Goal: Task Accomplishment & Management: Manage account settings

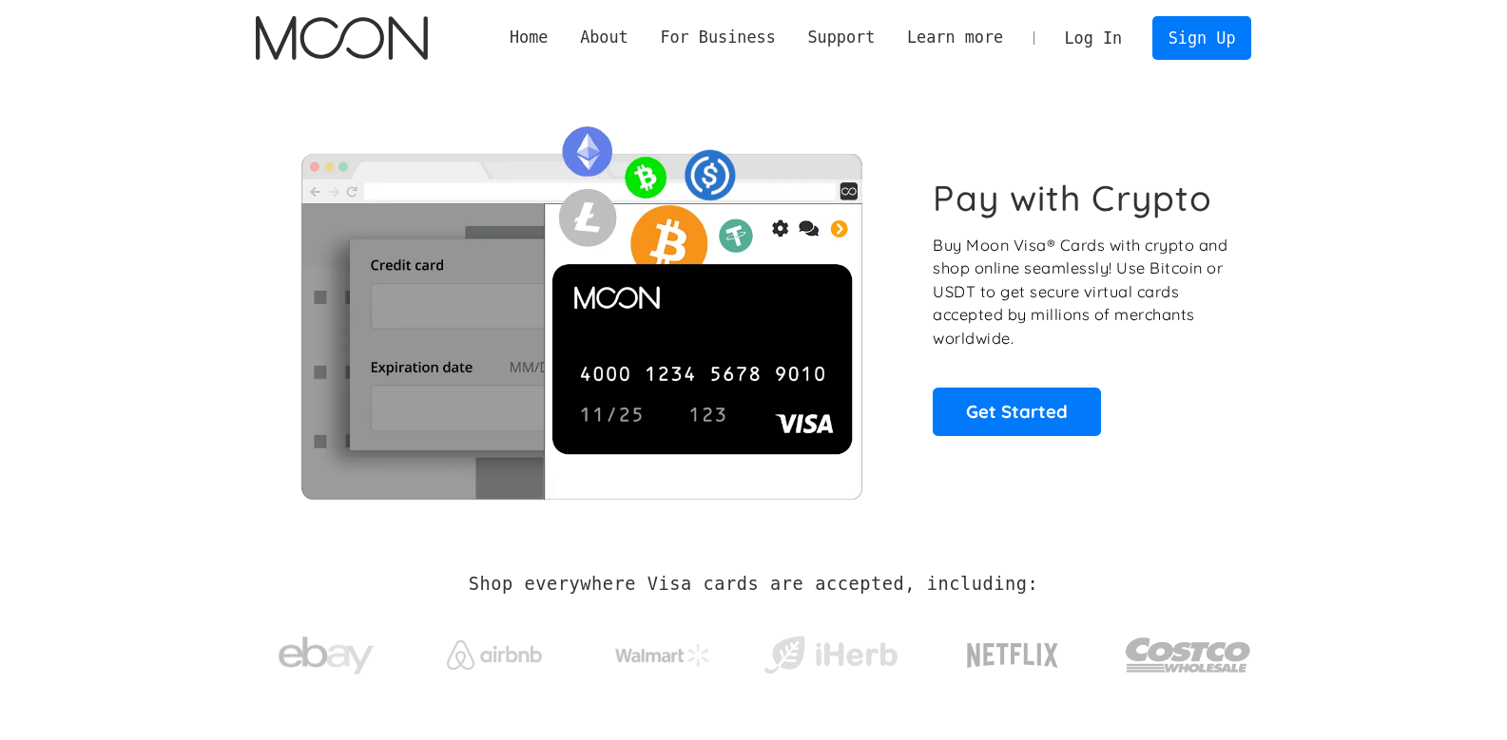
click at [1127, 44] on link "Log In" at bounding box center [1092, 38] width 89 height 42
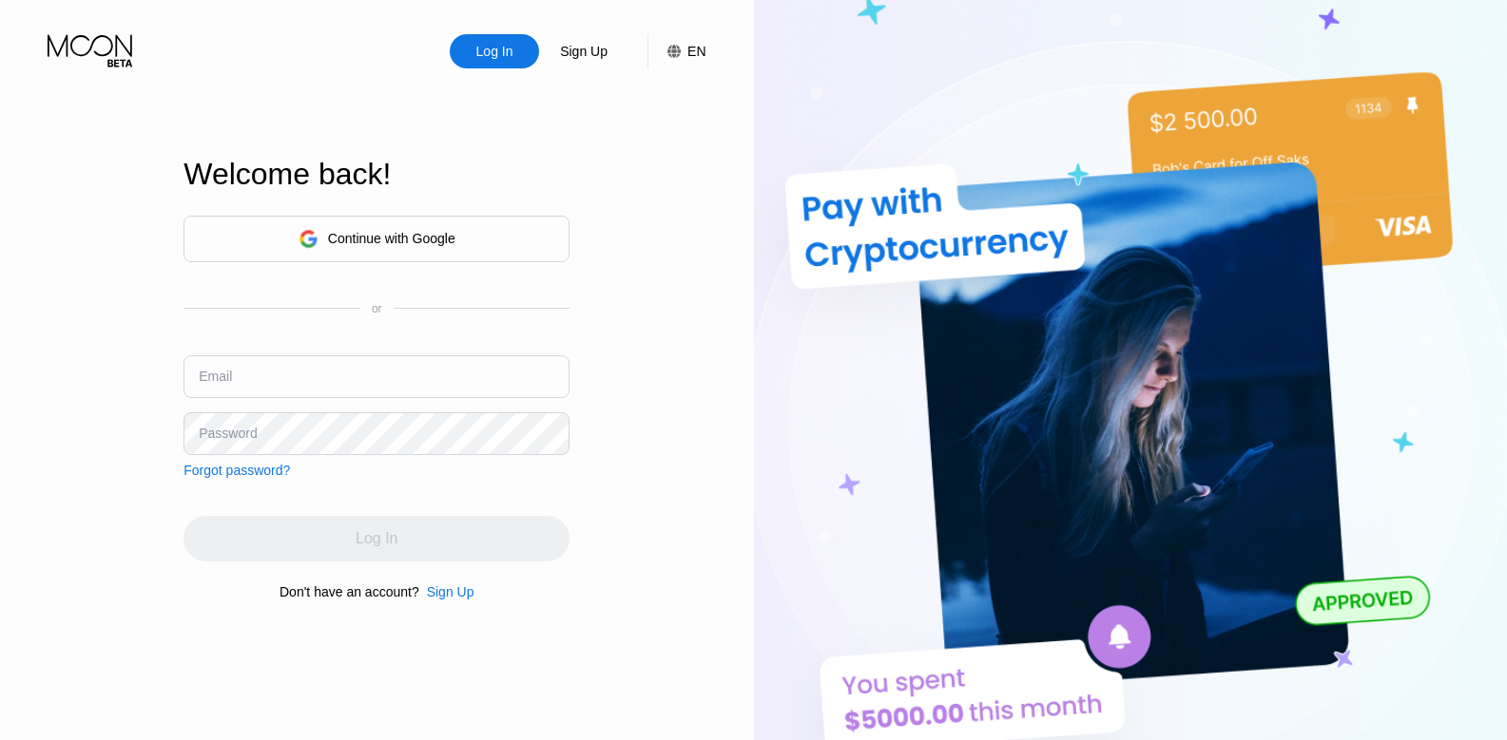
type input "[EMAIL_ADDRESS][DOMAIN_NAME]"
click at [355, 538] on div "Log In" at bounding box center [376, 539] width 386 height 46
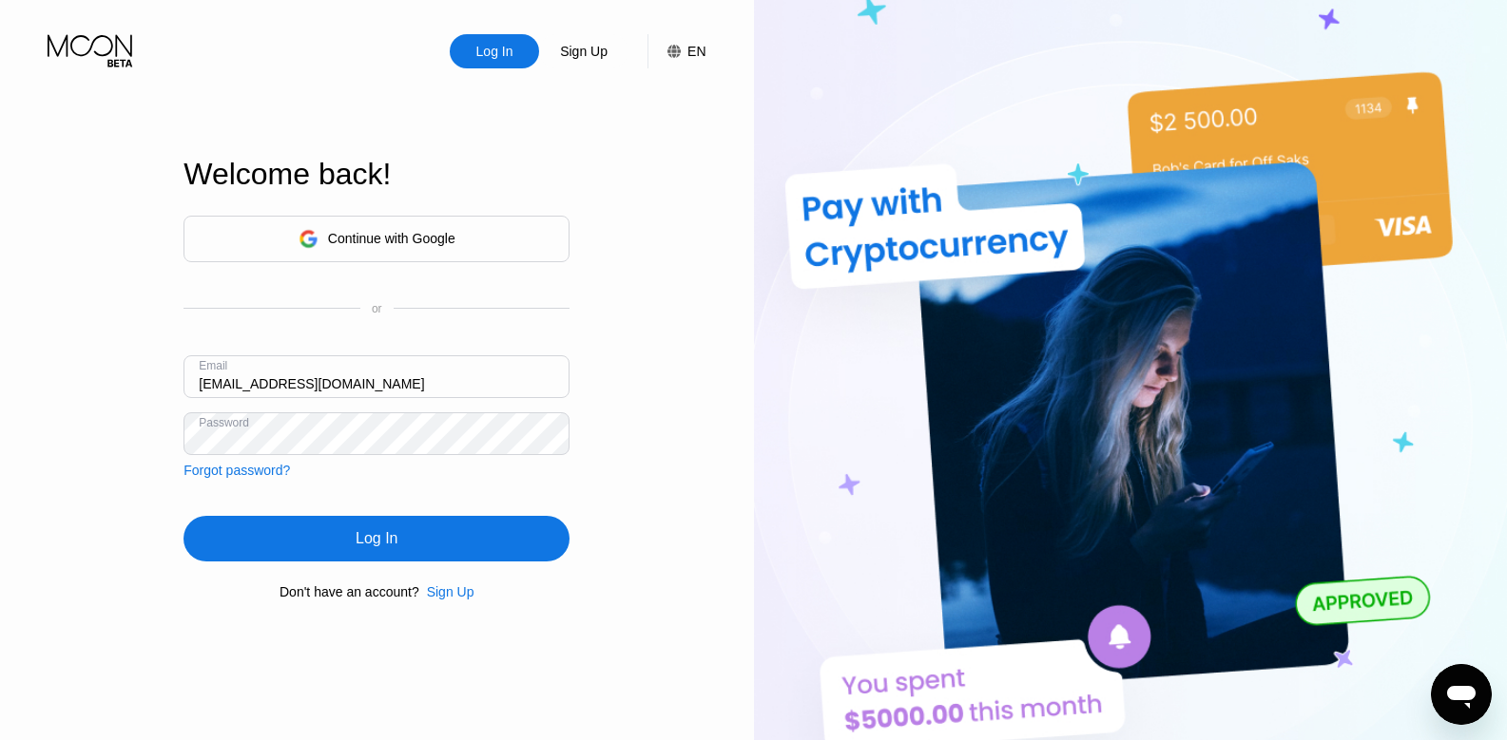
click at [356, 538] on div "Log In" at bounding box center [377, 538] width 42 height 19
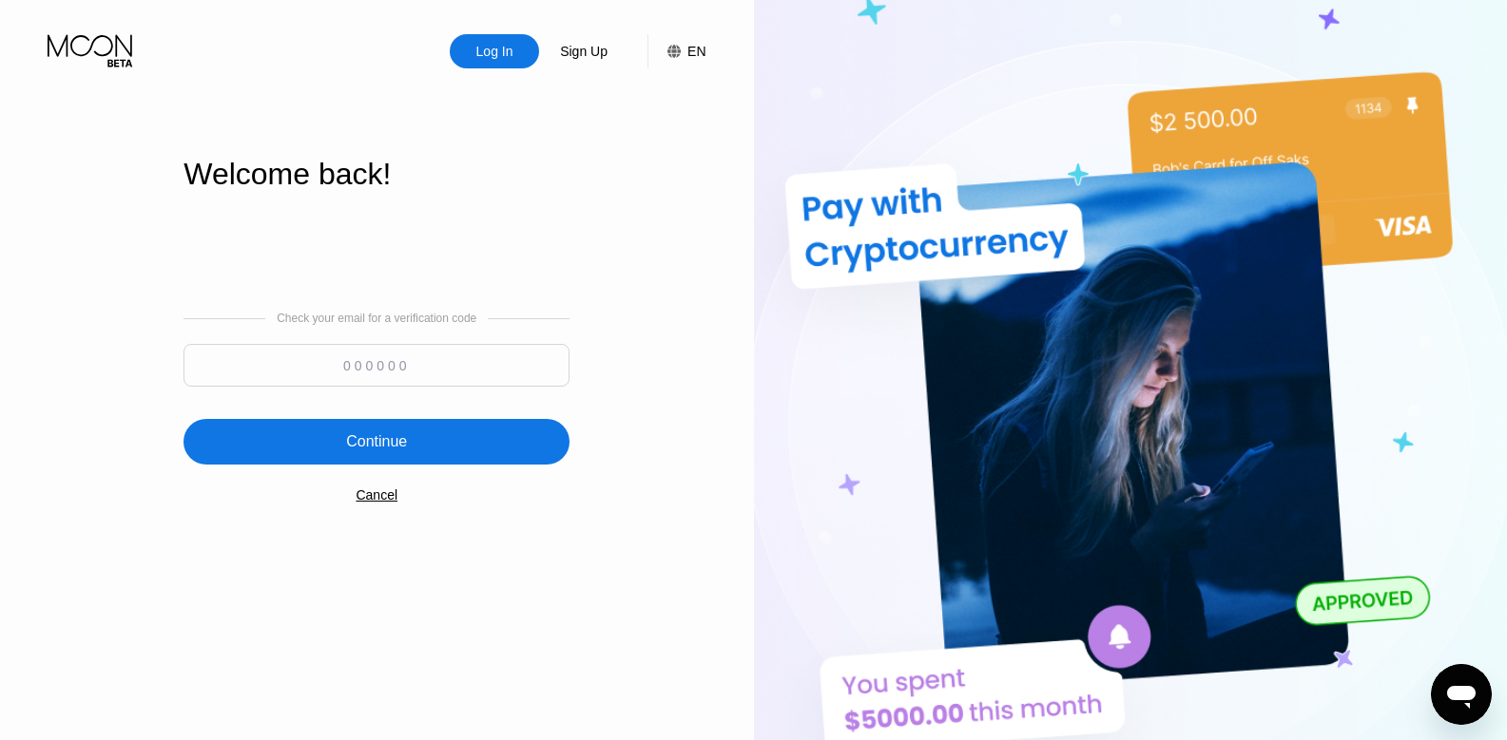
click at [367, 381] on input at bounding box center [376, 365] width 386 height 43
type input "298629"
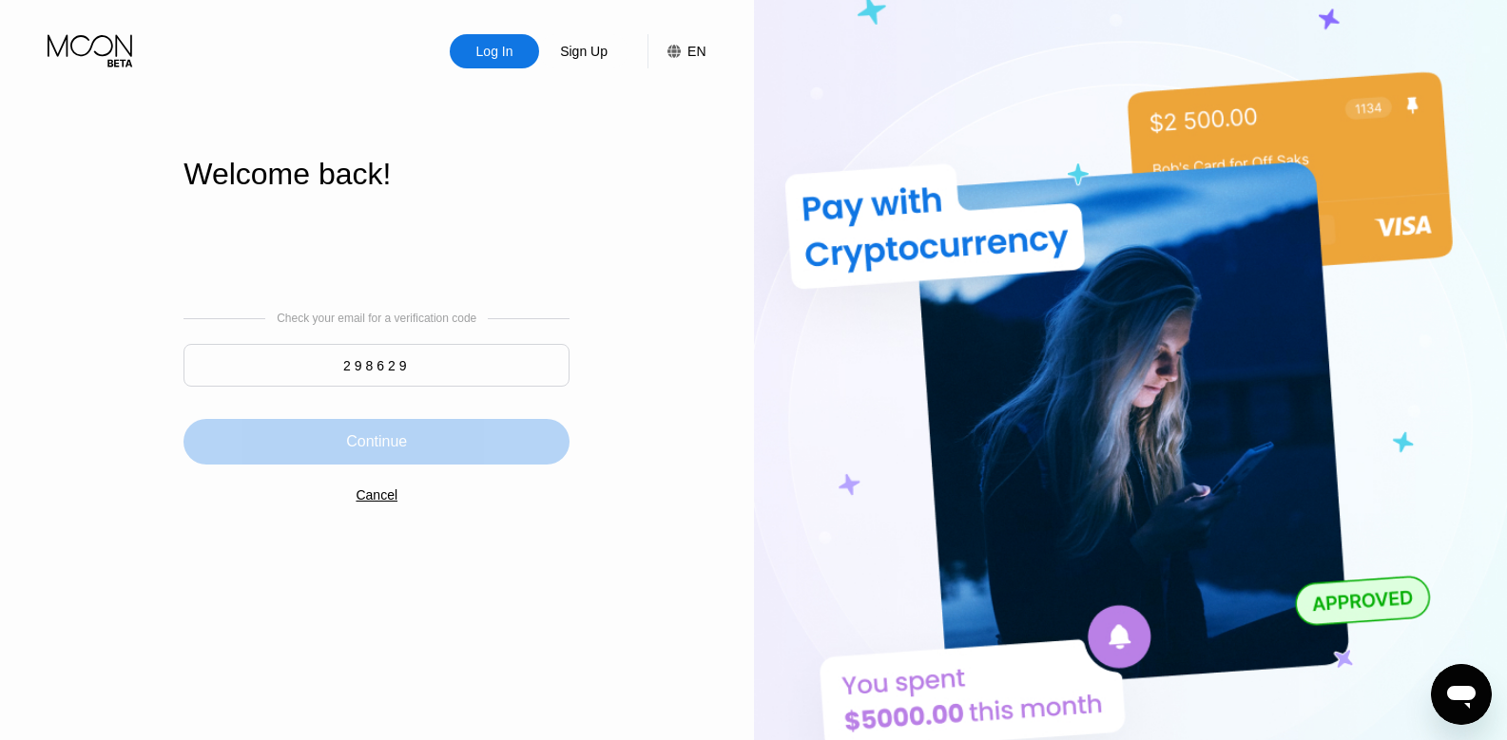
click at [453, 452] on div "Continue" at bounding box center [376, 442] width 386 height 46
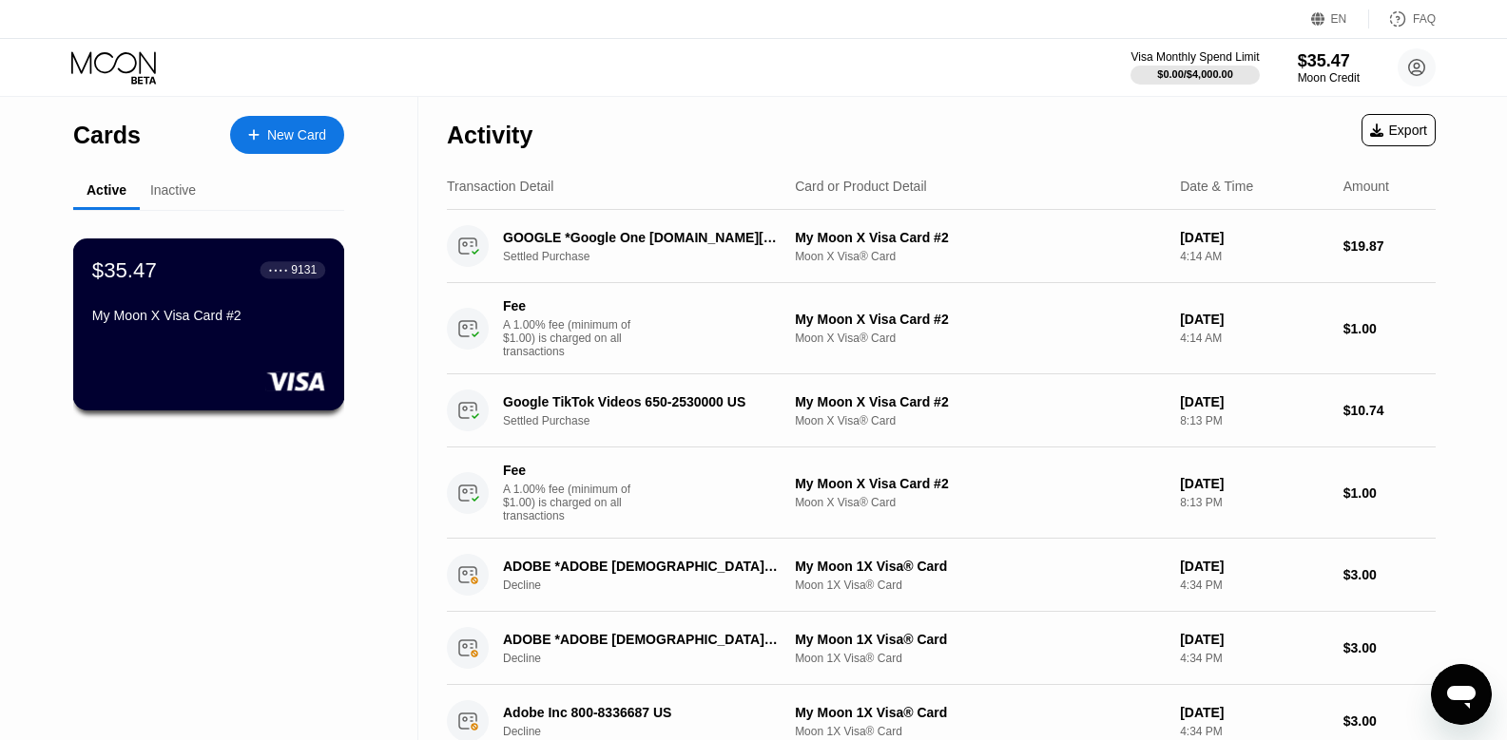
click at [286, 329] on div "My Moon X Visa Card #2" at bounding box center [208, 319] width 233 height 23
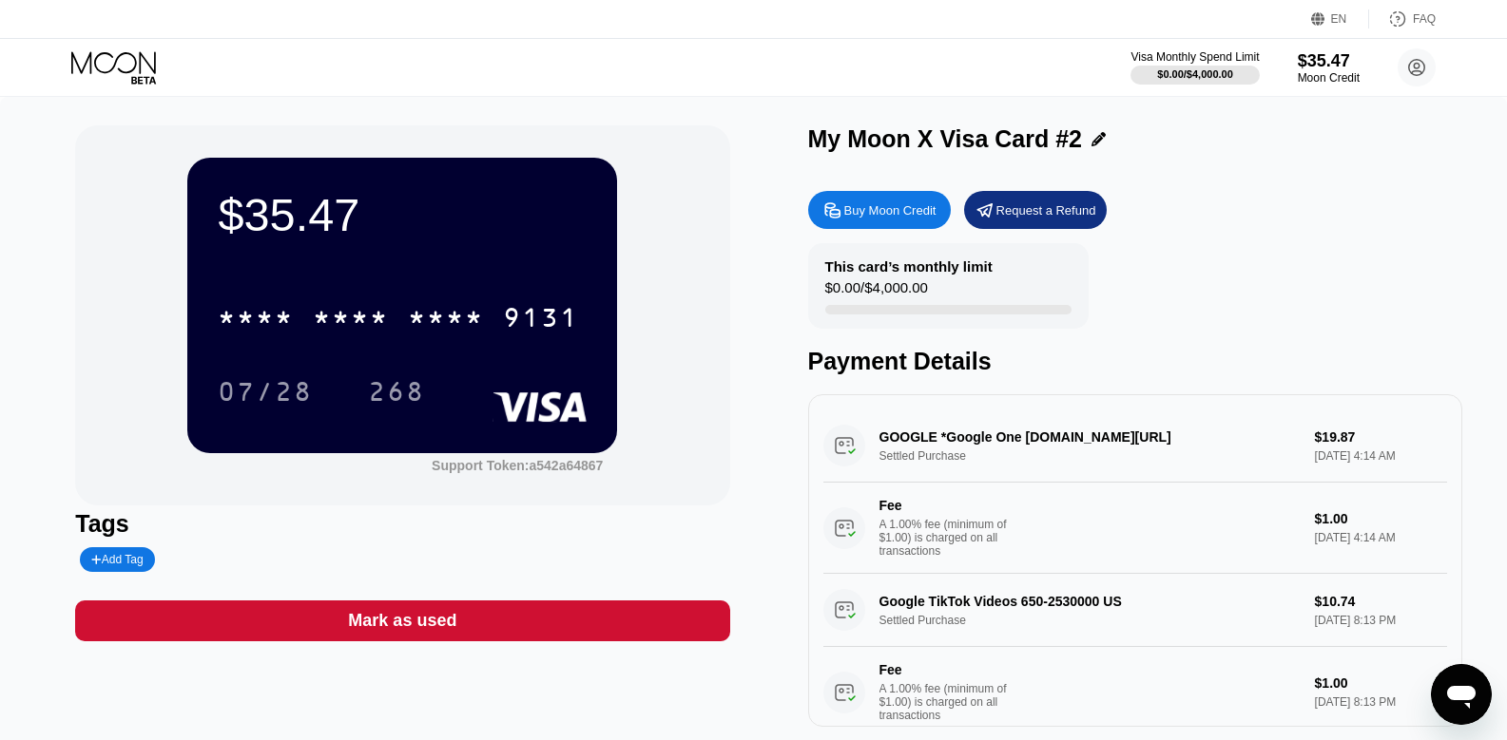
click at [449, 90] on div "Visa Monthly Spend Limit $0.00 / $4,000.00 $35.47 Moon Credit artistahmed41@gma…" at bounding box center [753, 67] width 1507 height 57
click at [651, 143] on div "$27.89 * * * * * * * * * * * * 9131 07/28 268 Support Token: a542a64867" at bounding box center [402, 315] width 654 height 380
